Goal: Task Accomplishment & Management: Use online tool/utility

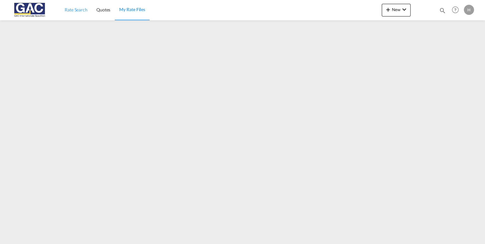
click at [70, 9] on span "Rate Search" at bounding box center [76, 9] width 23 height 5
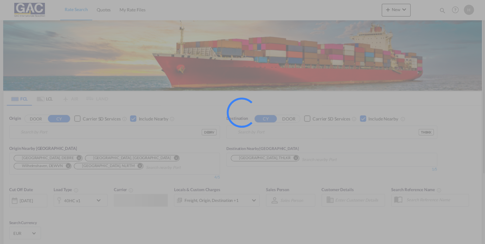
type input "[GEOGRAPHIC_DATA], DEBRV"
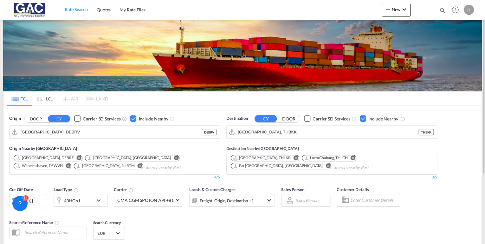
click at [361, 118] on div "Checkbox No Ink" at bounding box center [363, 118] width 6 height 6
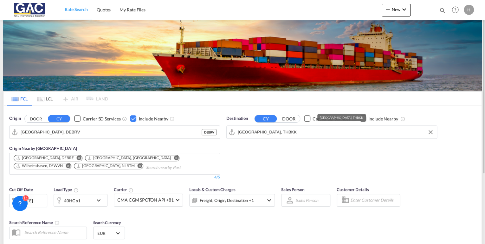
click at [266, 132] on input "Bangkok, THBKK" at bounding box center [336, 132] width 196 height 10
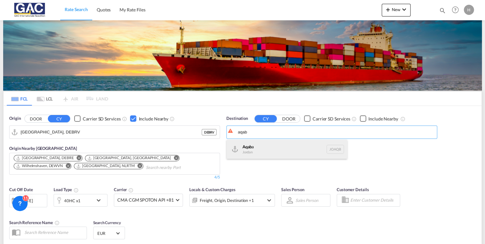
click at [260, 147] on div "Aqab a Jordan JOAQB" at bounding box center [287, 149] width 120 height 19
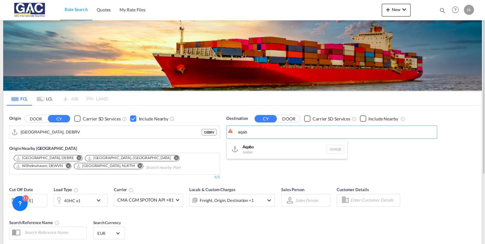
type input "Aqaba, JOAQB"
click at [361, 118] on div "Checkbox No Ink" at bounding box center [363, 118] width 6 height 6
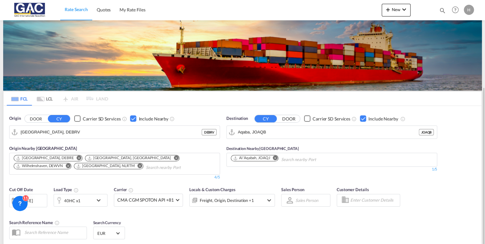
scroll to position [51, 0]
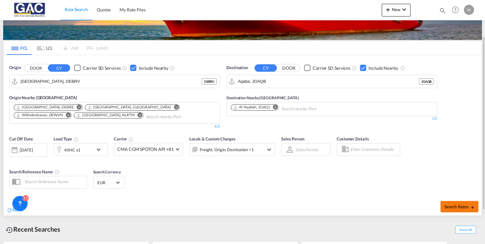
click at [449, 205] on span "Search Rates" at bounding box center [459, 206] width 30 height 5
type input "DEBRV to JOAQB / 14 Aug 2025"
